Goal: Task Accomplishment & Management: Use online tool/utility

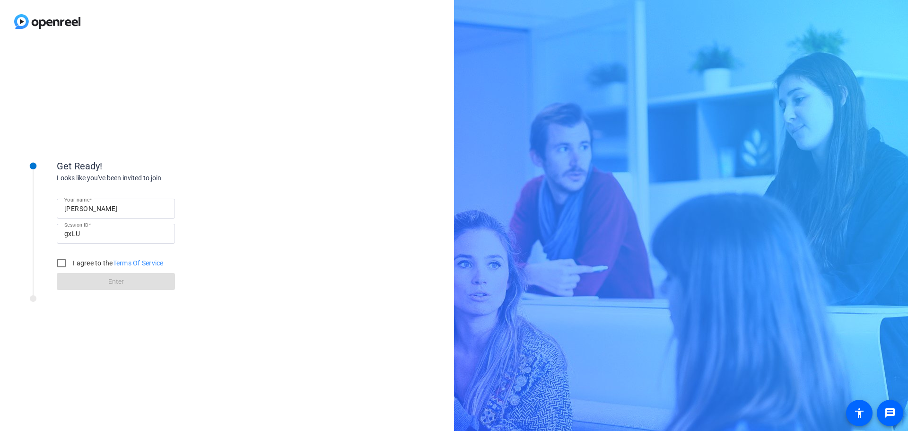
click at [104, 209] on input "[PERSON_NAME]" at bounding box center [115, 208] width 103 height 11
click at [104, 208] on input "[PERSON_NAME]" at bounding box center [115, 208] width 103 height 11
type input "[PERSON_NAME]"
click at [60, 261] on input "I agree to the Terms Of Service" at bounding box center [61, 262] width 19 height 19
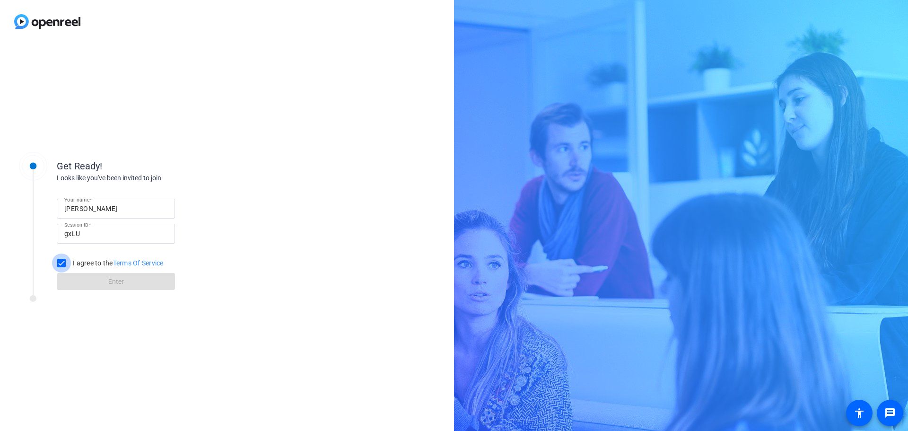
checkbox input "true"
click at [107, 286] on span at bounding box center [116, 281] width 118 height 23
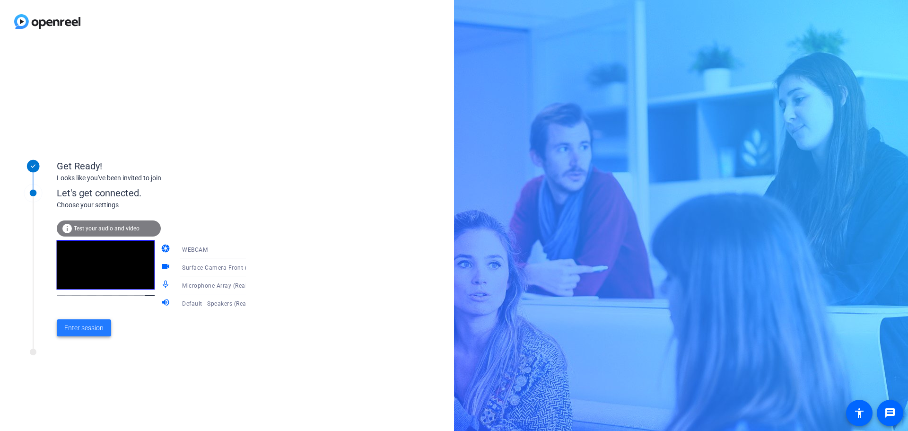
click at [96, 331] on span "Enter session" at bounding box center [83, 328] width 39 height 10
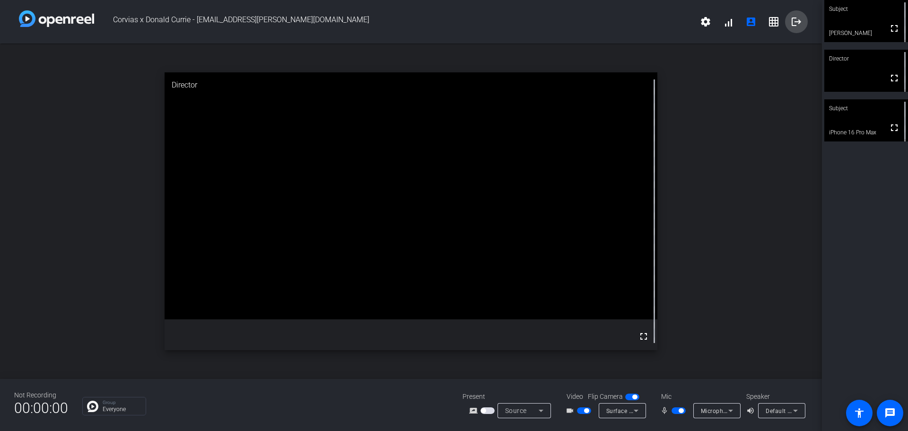
click at [798, 23] on mat-icon "logout" at bounding box center [795, 21] width 11 height 11
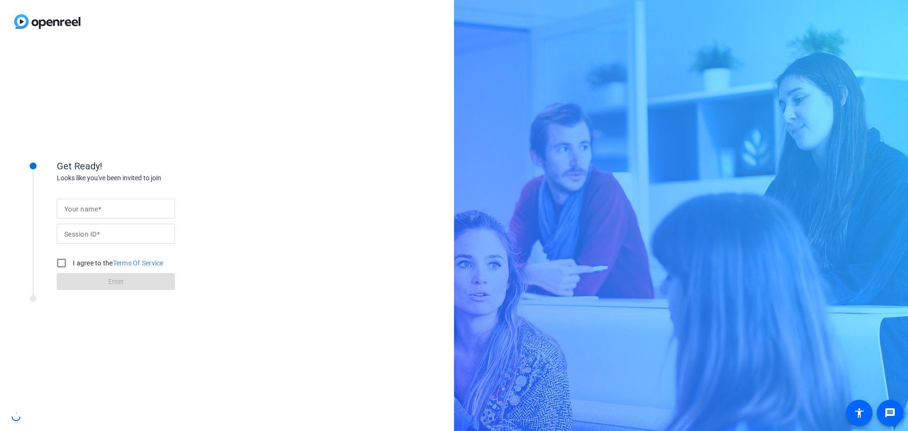
click at [143, 209] on input "Your name" at bounding box center [115, 208] width 103 height 11
type input "[PERSON_NAME]"
click at [88, 234] on mat-label "Session ID" at bounding box center [80, 234] width 32 height 8
click at [88, 234] on input "Session ID" at bounding box center [115, 233] width 103 height 11
click at [117, 200] on div "[PERSON_NAME]" at bounding box center [115, 209] width 103 height 20
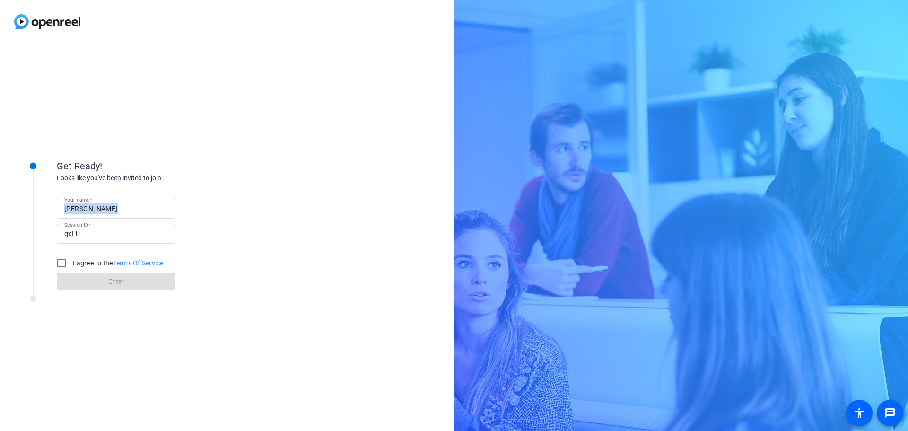
click at [117, 200] on div "[PERSON_NAME]" at bounding box center [115, 209] width 103 height 20
click at [118, 210] on input "[PERSON_NAME]" at bounding box center [115, 208] width 103 height 11
type input "[PERSON_NAME]"
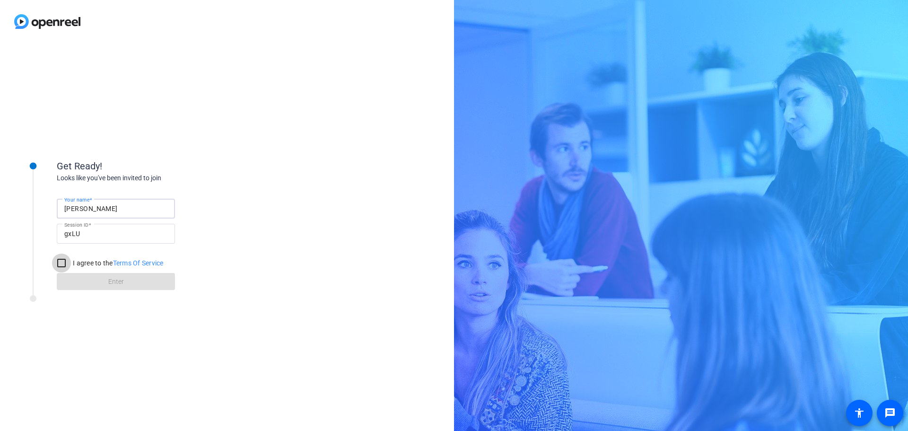
click at [64, 261] on input "I agree to the Terms Of Service" at bounding box center [61, 262] width 19 height 19
checkbox input "true"
click at [76, 278] on span at bounding box center [116, 281] width 118 height 23
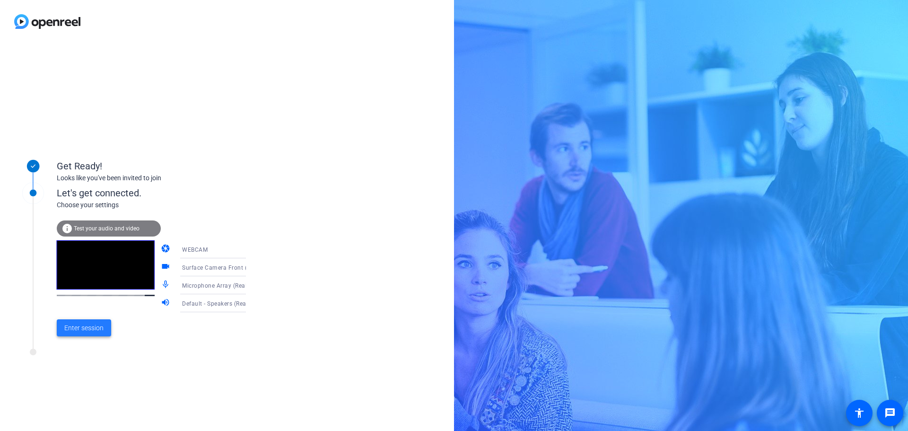
click at [92, 324] on span "Enter session" at bounding box center [83, 328] width 39 height 10
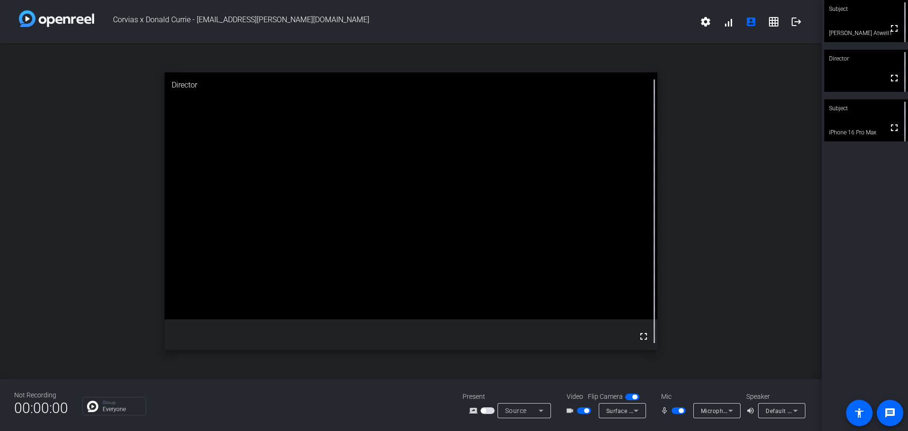
drag, startPoint x: 890, startPoint y: 131, endPoint x: 890, endPoint y: 188, distance: 57.2
click at [890, 131] on mat-icon "fullscreen" at bounding box center [893, 127] width 11 height 11
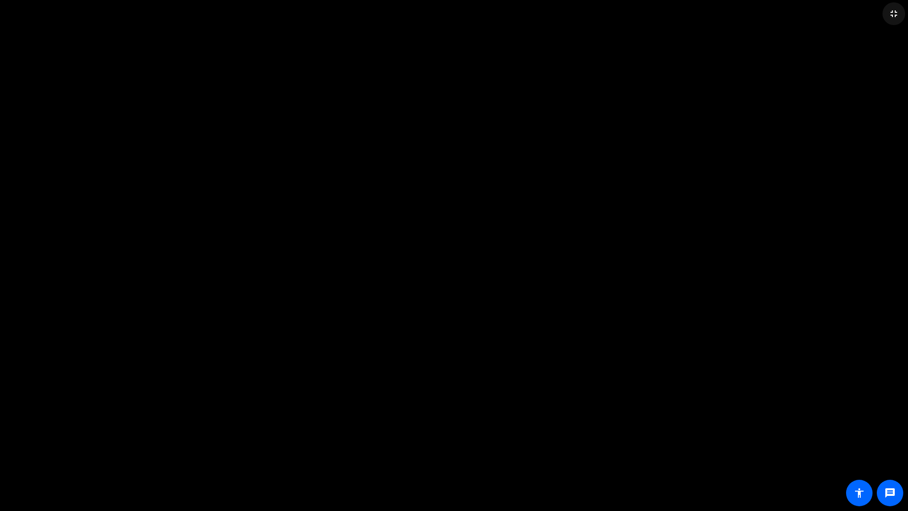
click at [894, 14] on mat-icon "fullscreen_exit" at bounding box center [893, 13] width 11 height 11
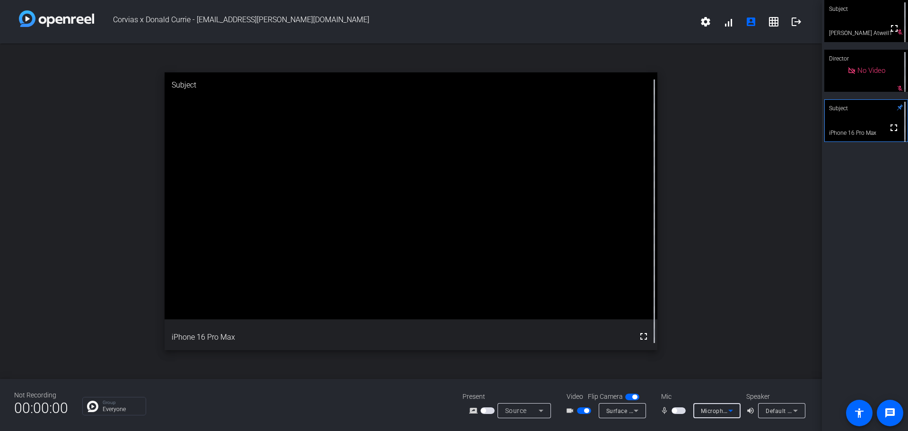
click at [729, 411] on icon at bounding box center [730, 410] width 11 height 11
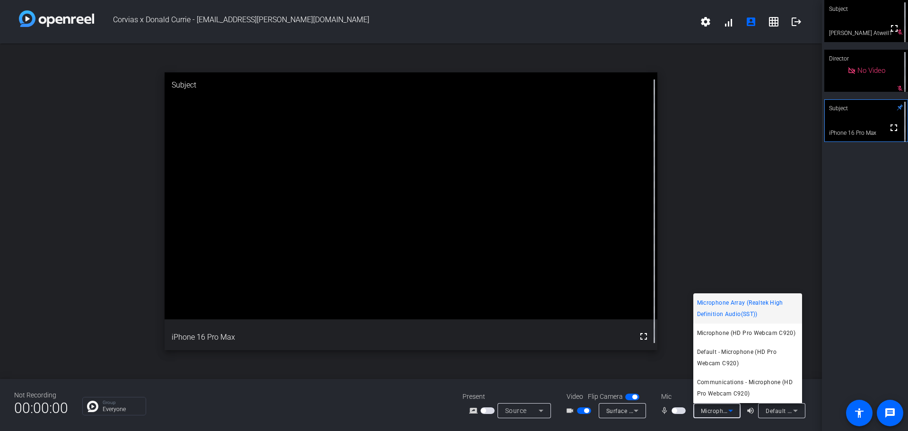
click at [737, 195] on div at bounding box center [454, 215] width 908 height 431
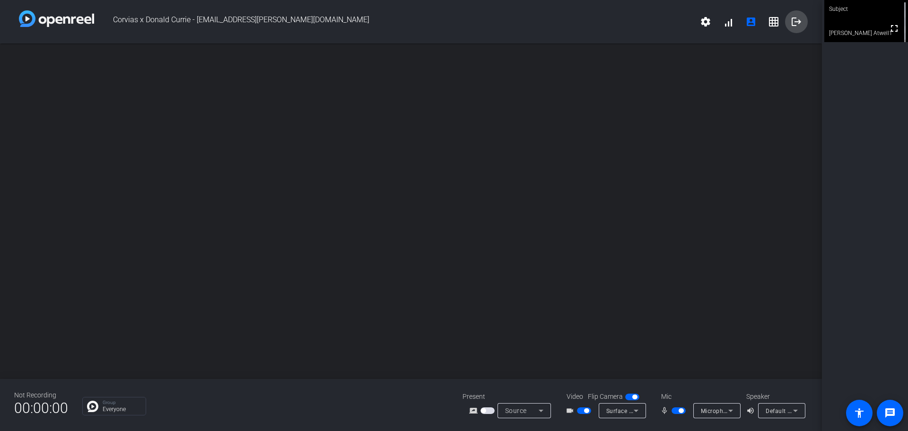
click at [799, 22] on mat-icon "logout" at bounding box center [795, 21] width 11 height 11
